Goal: Information Seeking & Learning: Compare options

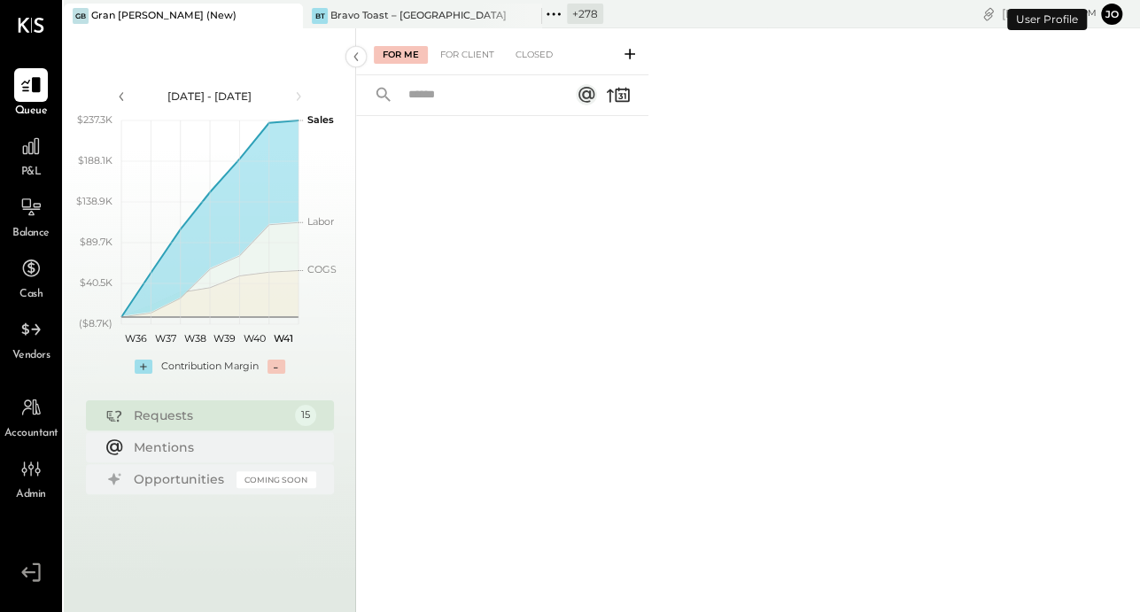
click at [294, 8] on icon at bounding box center [287, 15] width 22 height 21
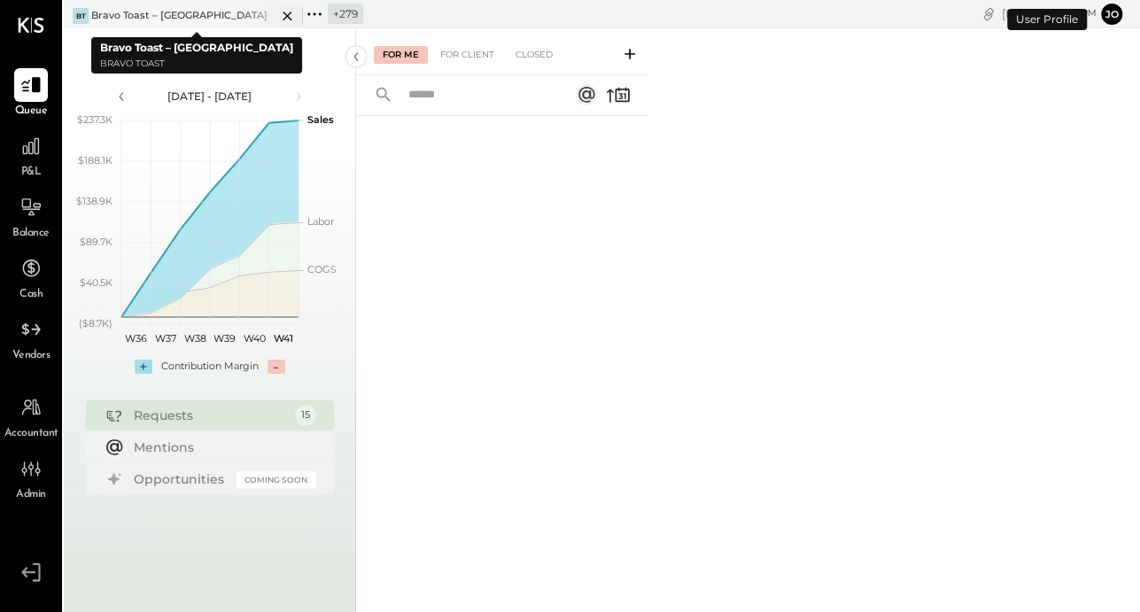
click at [285, 15] on icon at bounding box center [287, 15] width 22 height 21
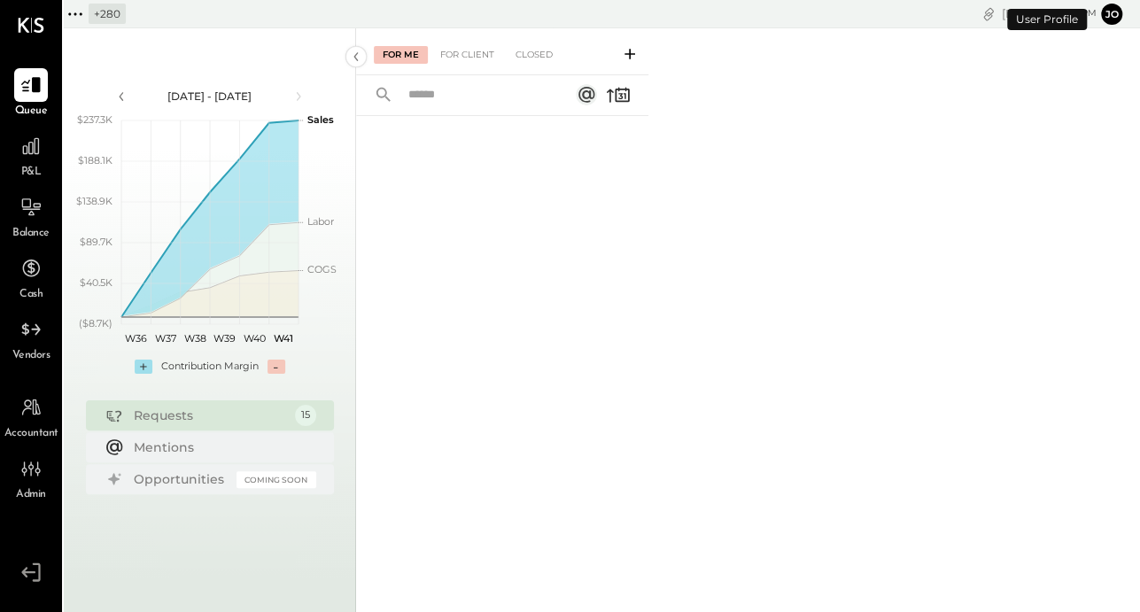
click at [76, 21] on icon at bounding box center [75, 14] width 23 height 23
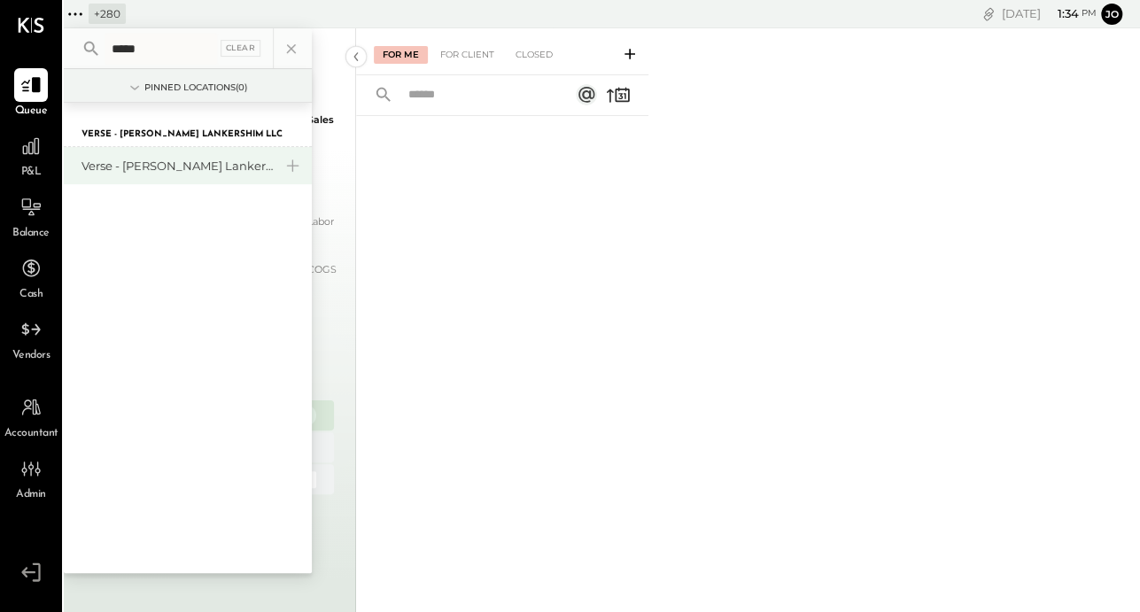
type input "*****"
click at [149, 159] on div "Verse - [PERSON_NAME] Lankershim LLC" at bounding box center [176, 166] width 191 height 17
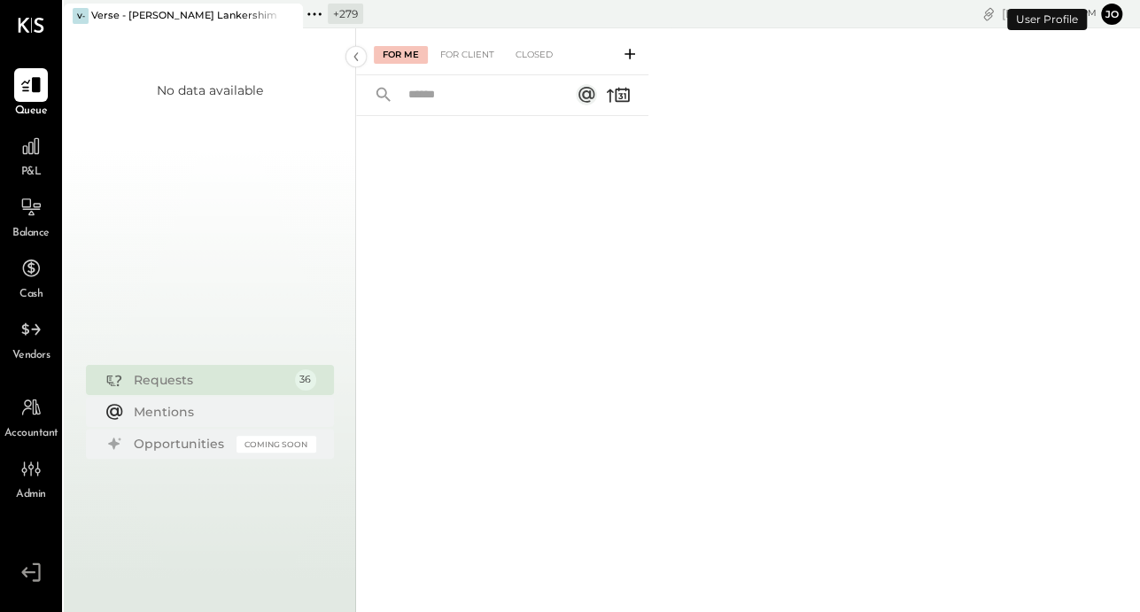
click at [35, 144] on icon at bounding box center [31, 146] width 17 height 17
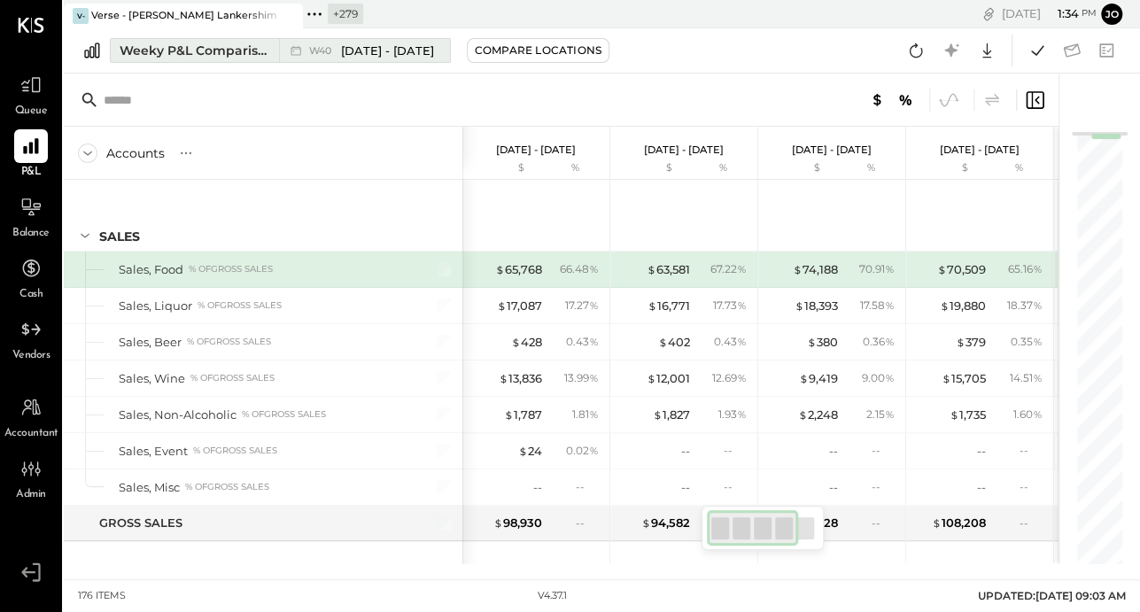
click at [283, 53] on div "W40 [DATE] - [DATE]" at bounding box center [360, 50] width 162 height 23
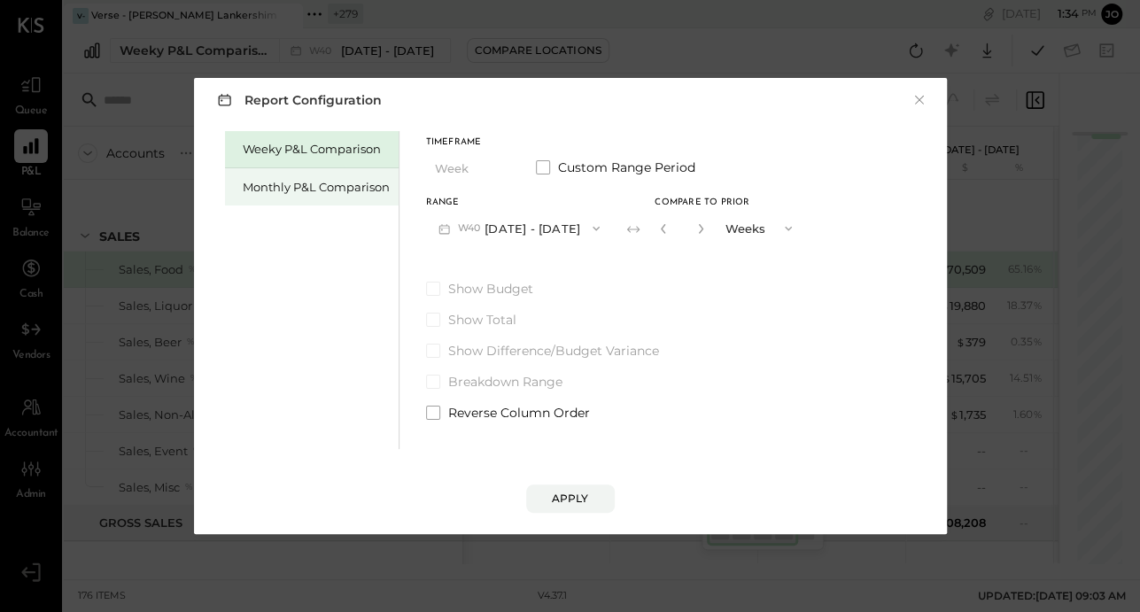
click at [365, 197] on div "Monthly P&L Comparison" at bounding box center [312, 186] width 174 height 37
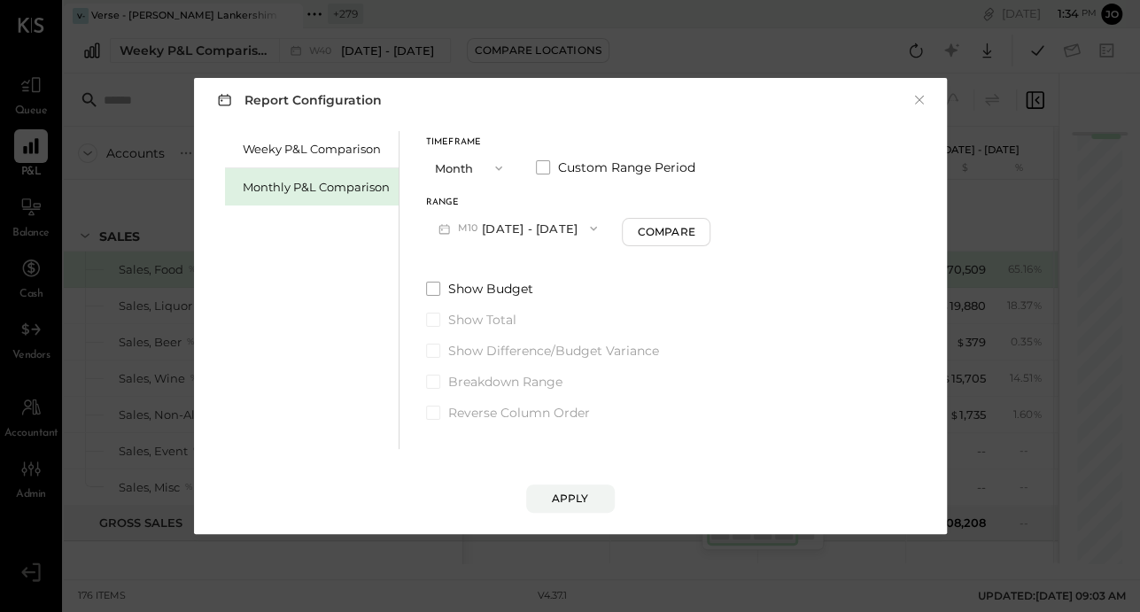
click at [532, 226] on button "M10 [DATE] - [DATE]" at bounding box center [518, 228] width 184 height 33
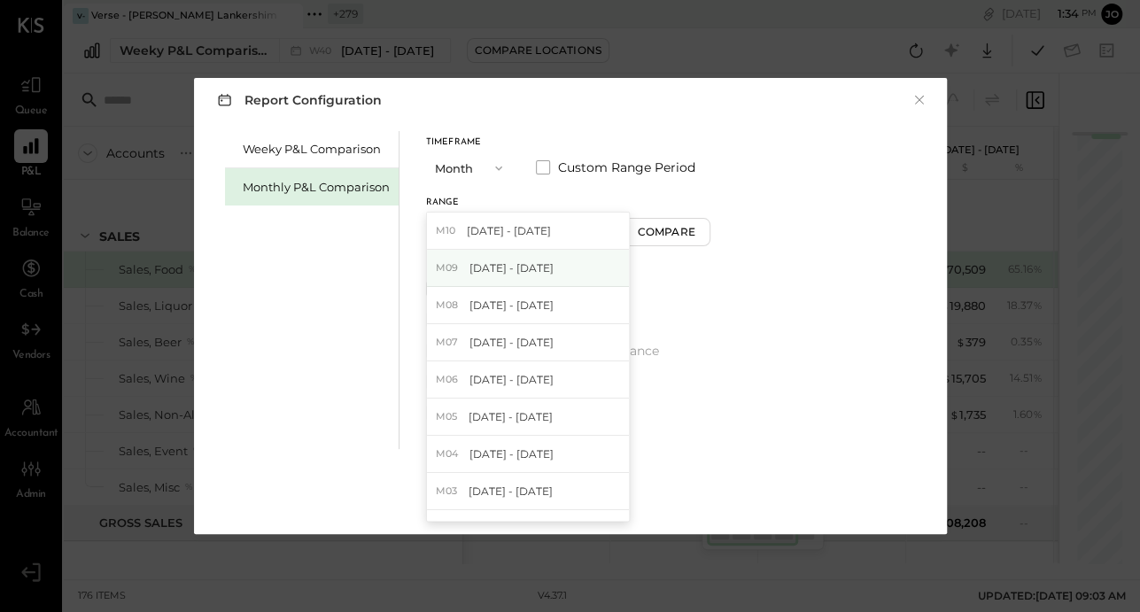
click at [543, 267] on span "[DATE] - [DATE]" at bounding box center [512, 267] width 84 height 15
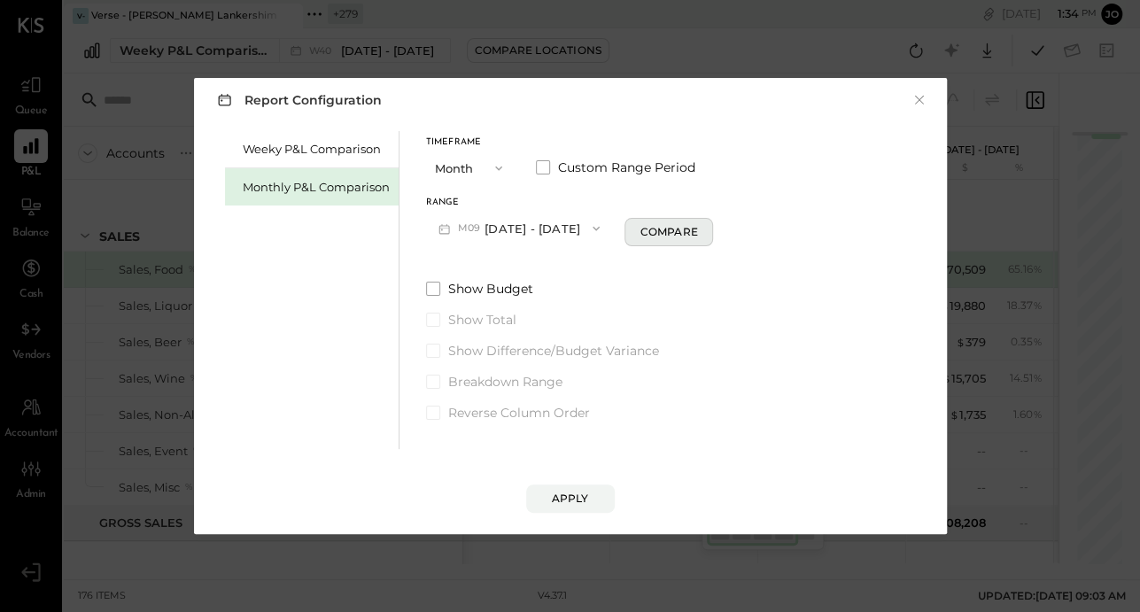
click at [654, 224] on div "Compare" at bounding box center [669, 231] width 58 height 15
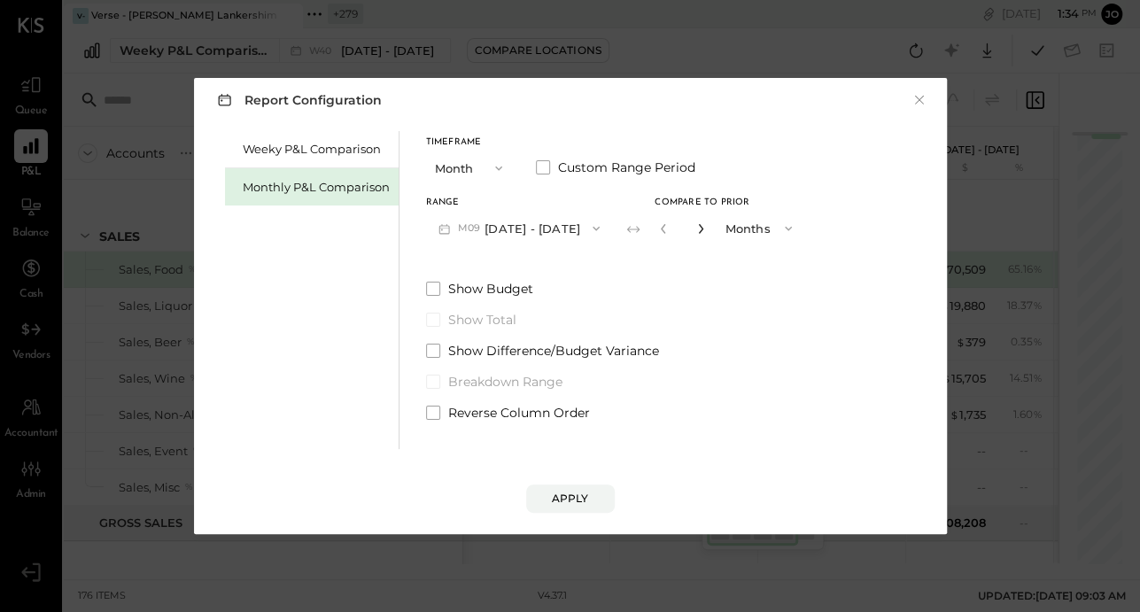
click at [695, 230] on icon "button" at bounding box center [700, 228] width 11 height 11
type input "*"
click at [579, 453] on div "Apply" at bounding box center [570, 498] width 37 height 15
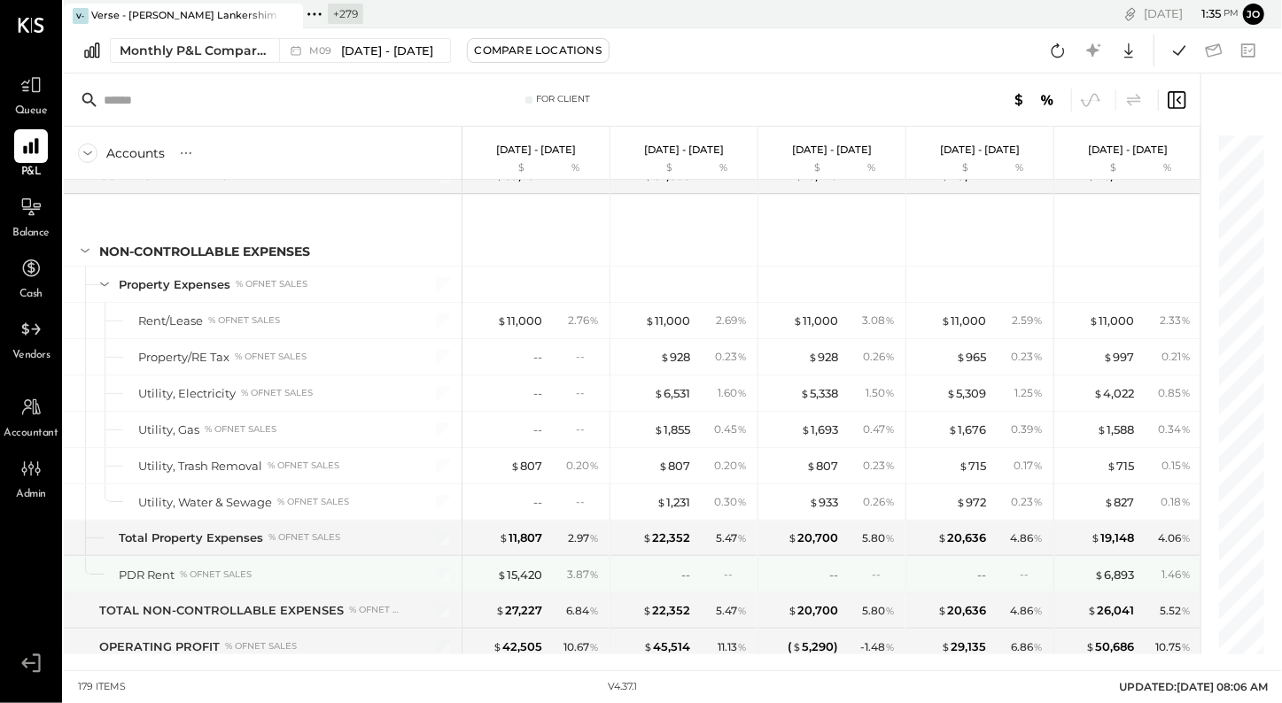
scroll to position [5069, 0]
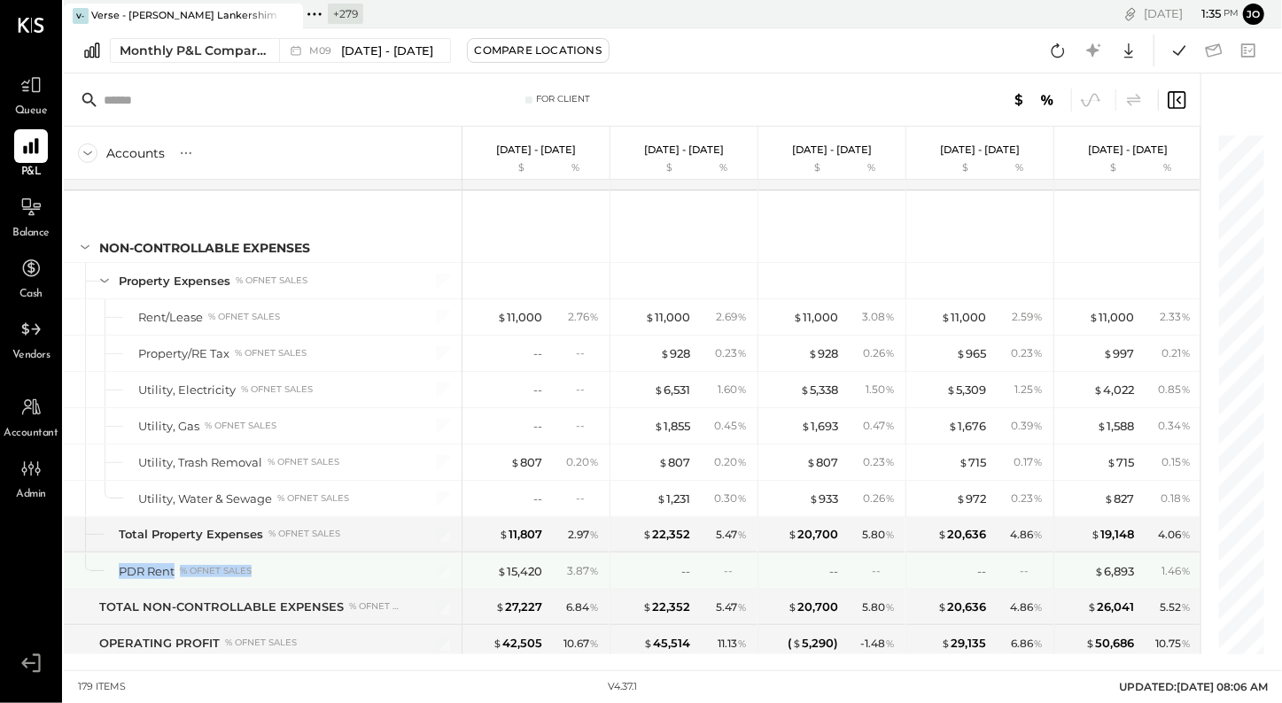
drag, startPoint x: 146, startPoint y: 530, endPoint x: 322, endPoint y: 530, distance: 175.4
click at [322, 453] on div "PDR Rent % of NET SALES" at bounding box center [263, 571] width 398 height 35
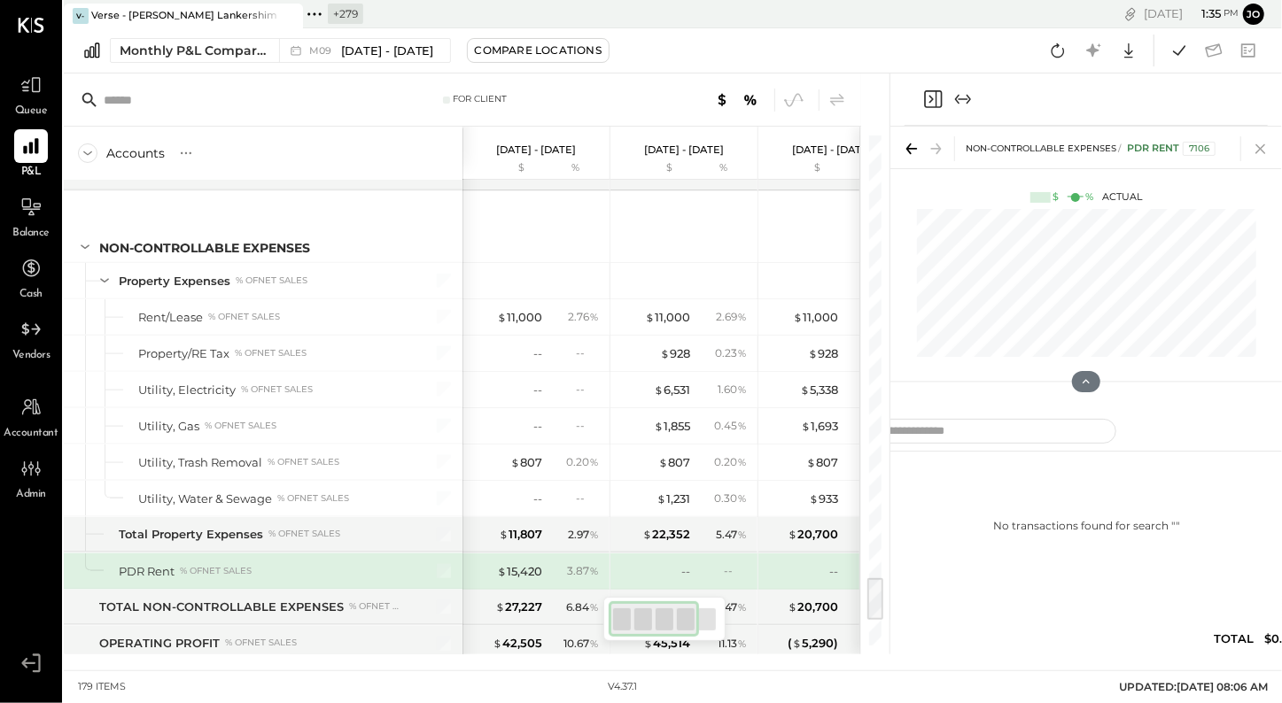
click at [867, 147] on icon at bounding box center [1260, 148] width 25 height 25
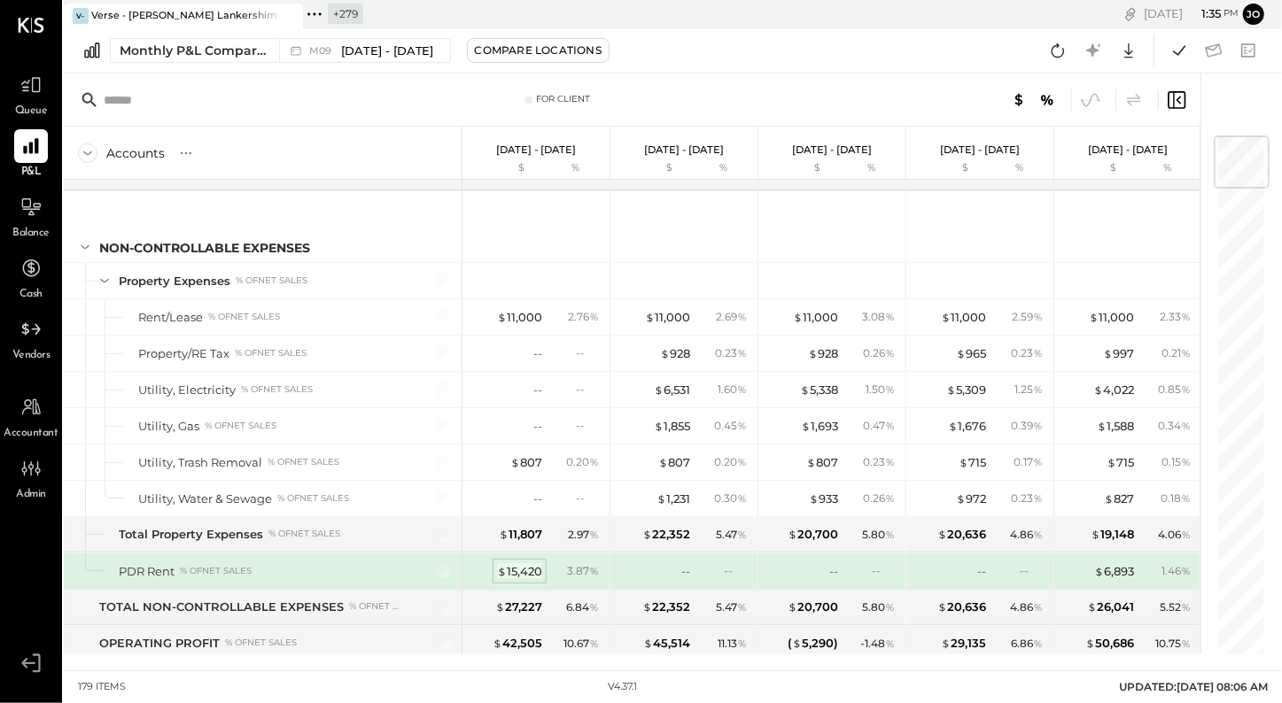
click at [508, 453] on div "$ 15,420" at bounding box center [519, 571] width 45 height 17
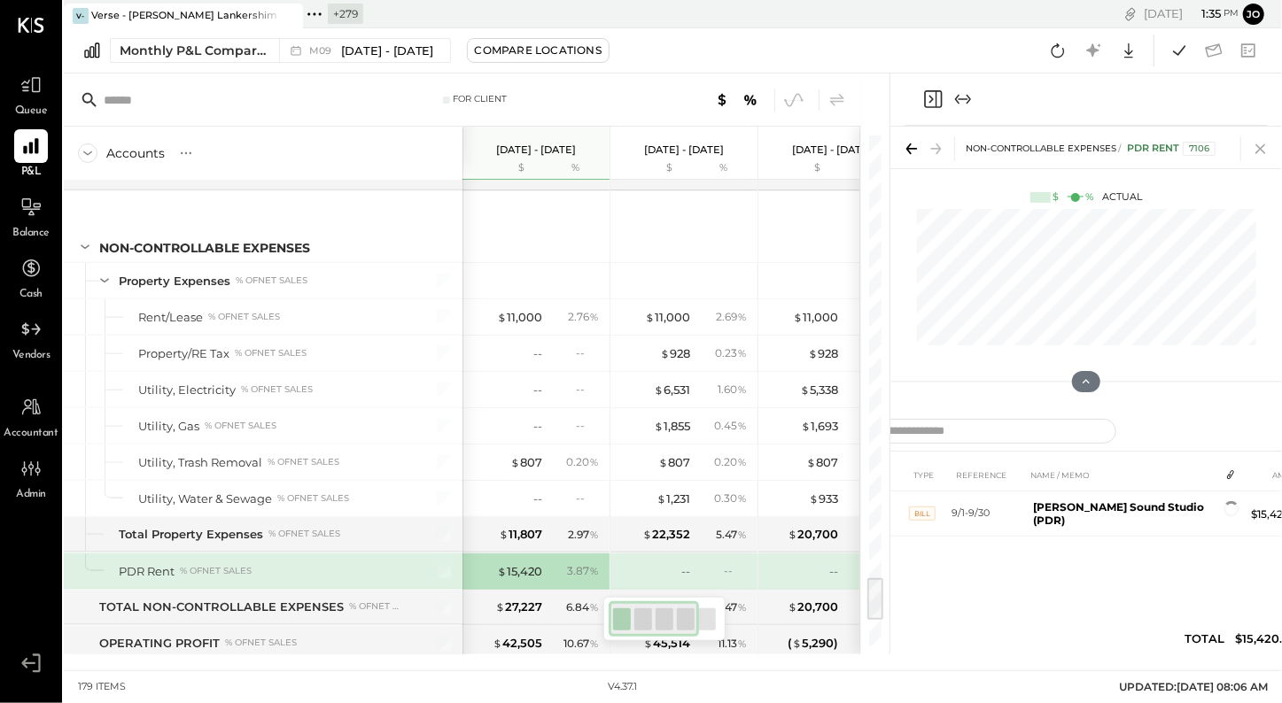
click at [867, 147] on icon at bounding box center [1260, 148] width 25 height 25
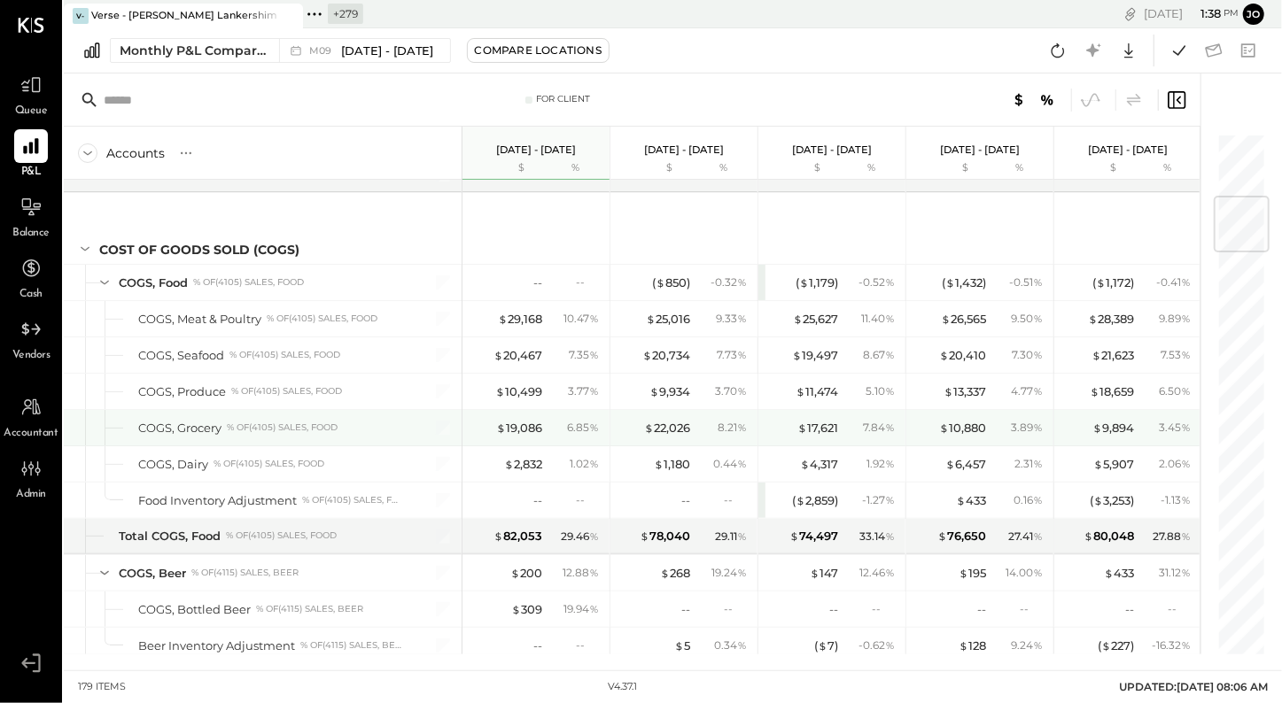
scroll to position [529, 0]
